Goal: Transaction & Acquisition: Purchase product/service

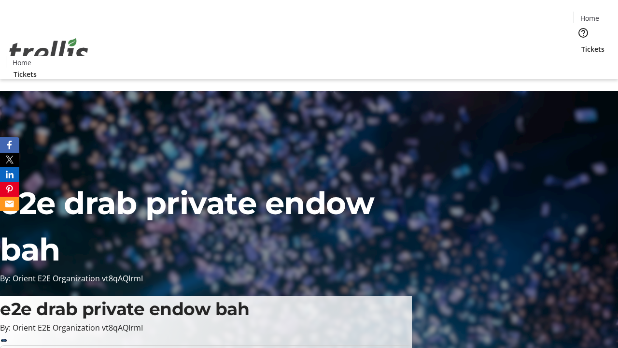
click at [582, 44] on span "Tickets" at bounding box center [593, 49] width 23 height 10
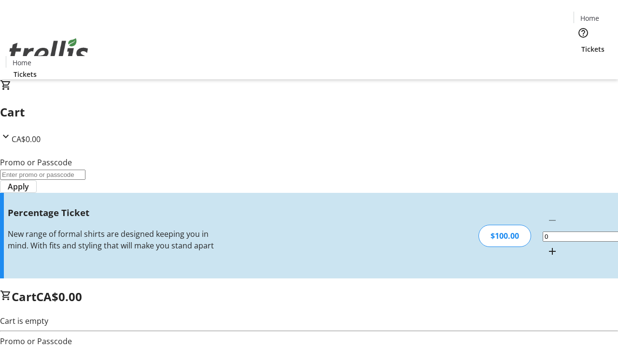
click at [547, 245] on mat-icon "Increment by one" at bounding box center [553, 251] width 12 height 12
type input "1"
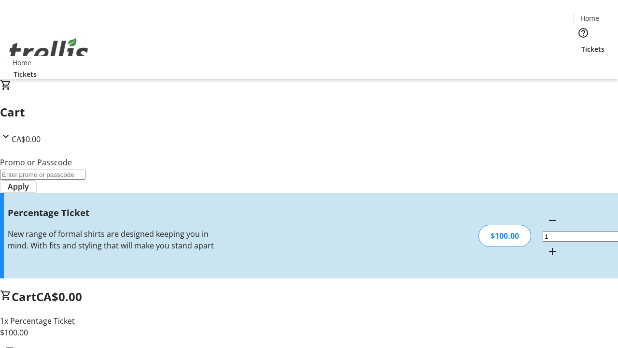
type input "FOO"
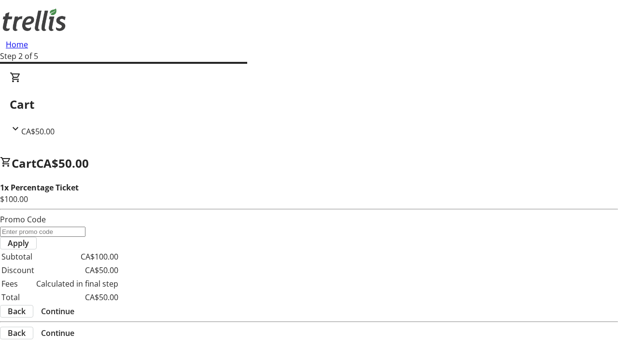
click at [74, 305] on span "Continue" at bounding box center [57, 311] width 33 height 12
